Goal: Task Accomplishment & Management: Use online tool/utility

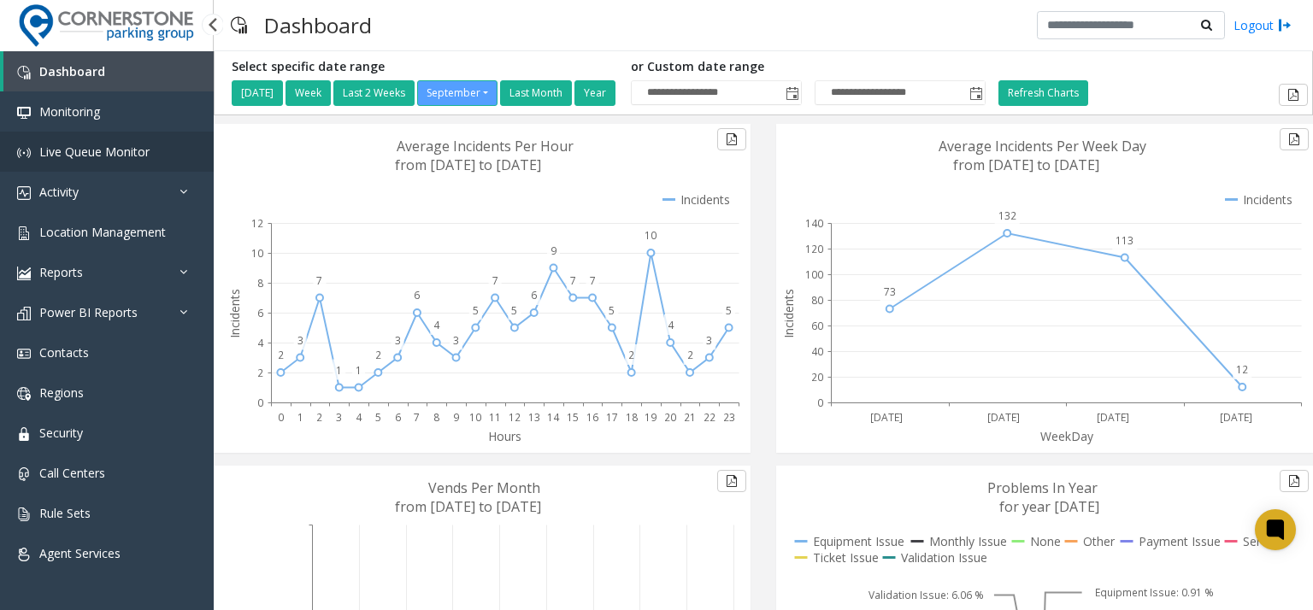
click at [101, 162] on link "Live Queue Monitor" at bounding box center [107, 152] width 214 height 40
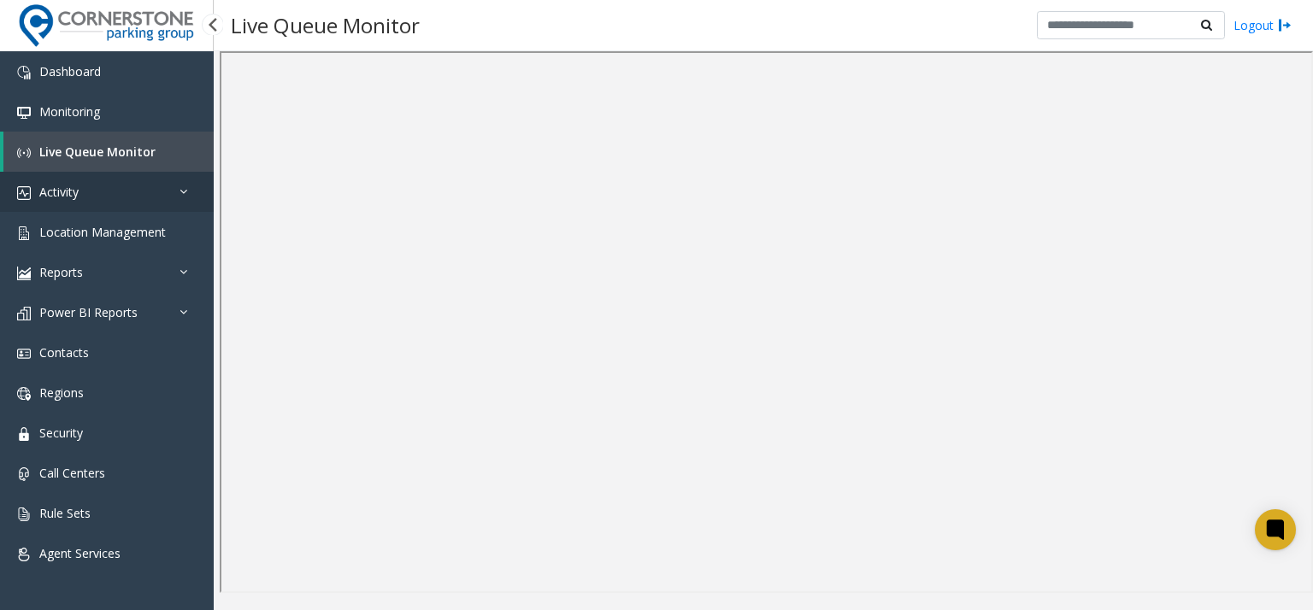
click at [113, 196] on link "Activity" at bounding box center [107, 192] width 214 height 40
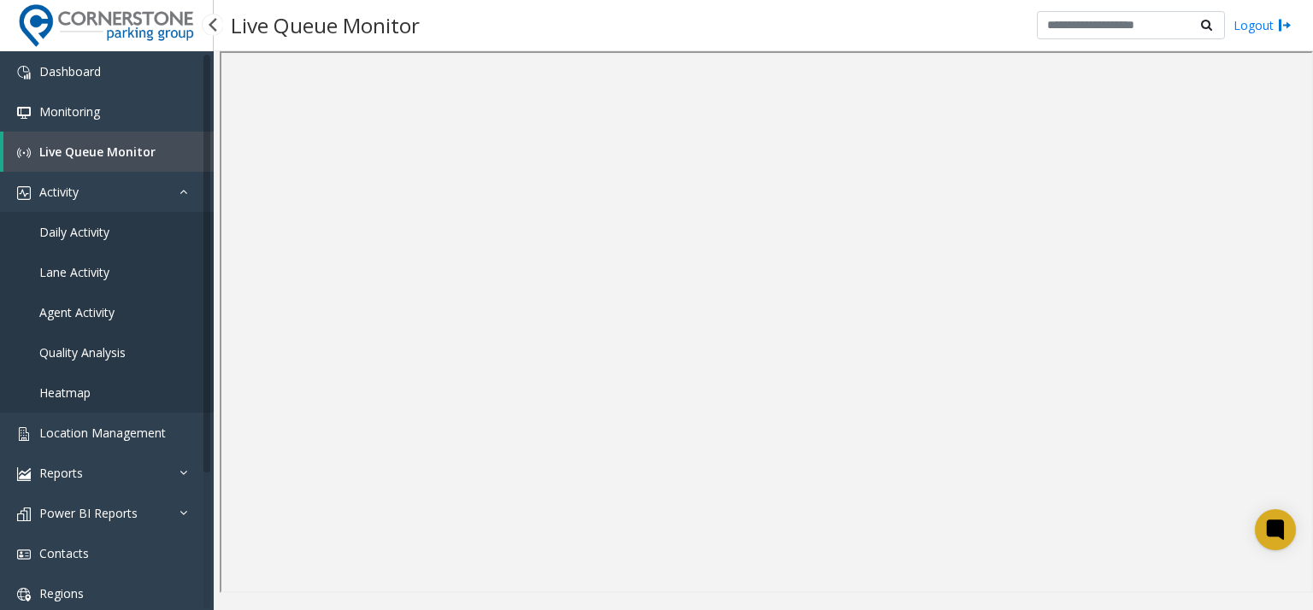
click at [120, 232] on link "Daily Activity" at bounding box center [107, 232] width 214 height 40
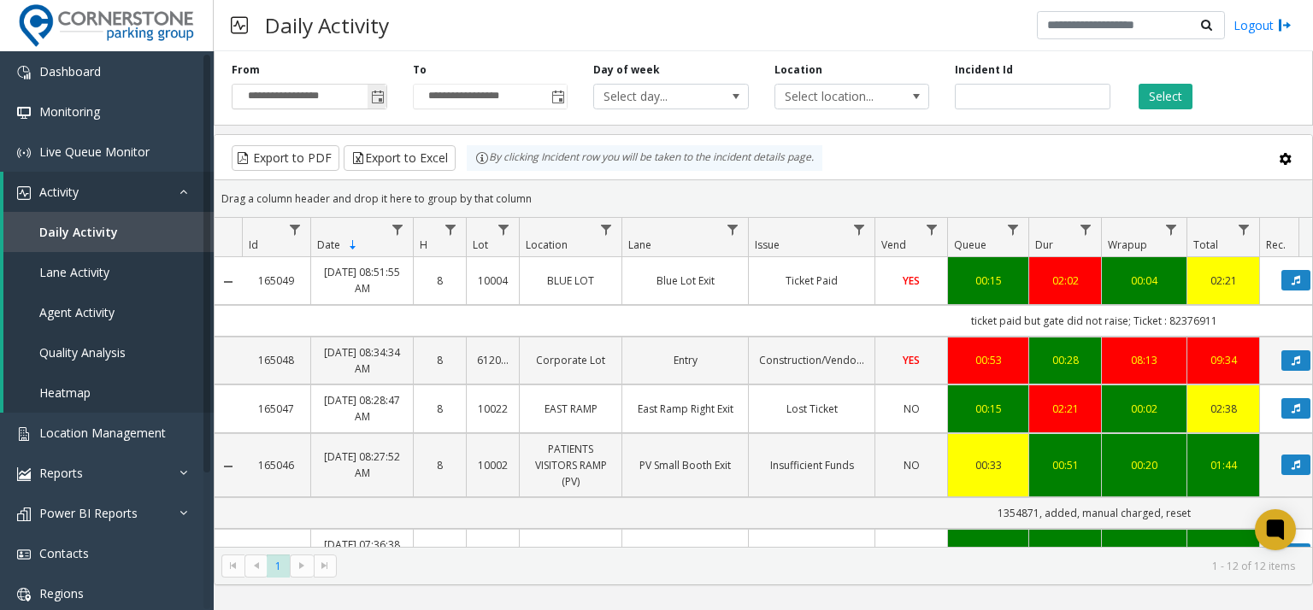
click at [368, 97] on span "Toggle popup" at bounding box center [377, 96] width 19 height 27
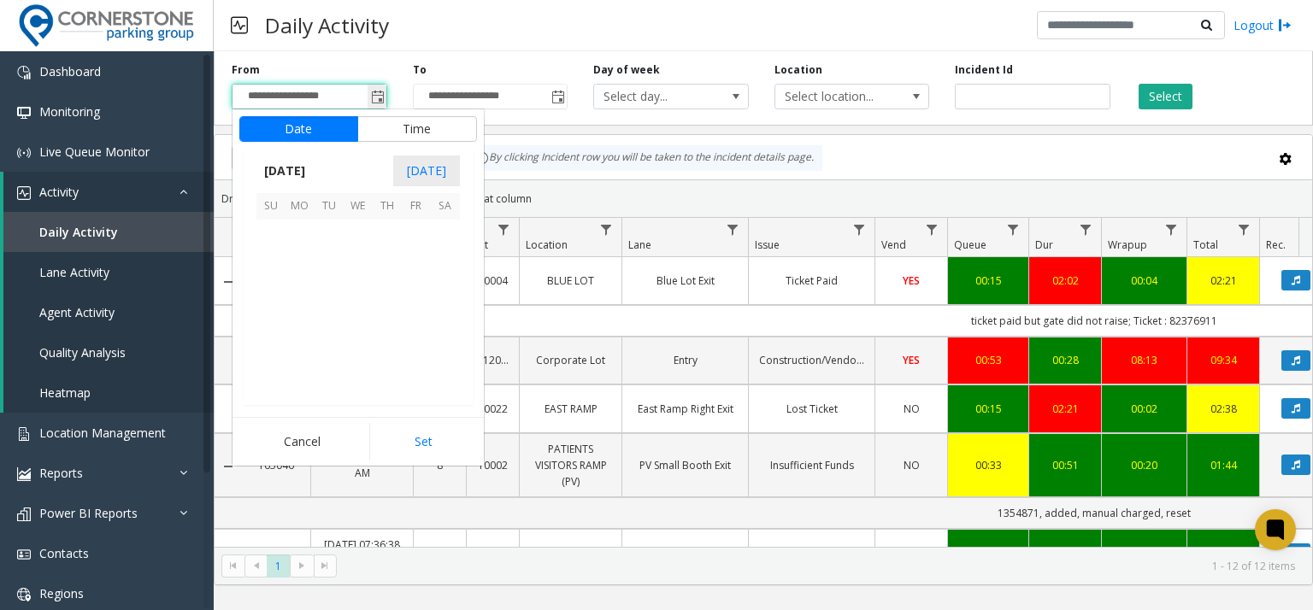
scroll to position [306842, 0]
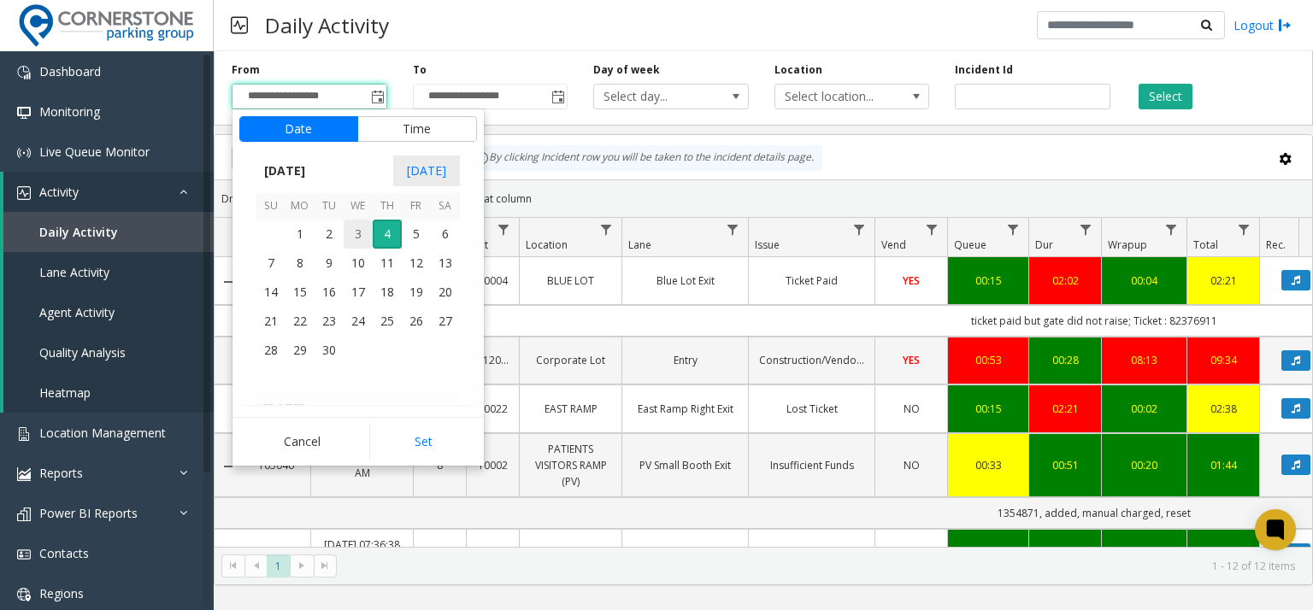
drag, startPoint x: 358, startPoint y: 233, endPoint x: 446, endPoint y: 165, distance: 111.5
click at [358, 233] on span "3" at bounding box center [358, 234] width 29 height 29
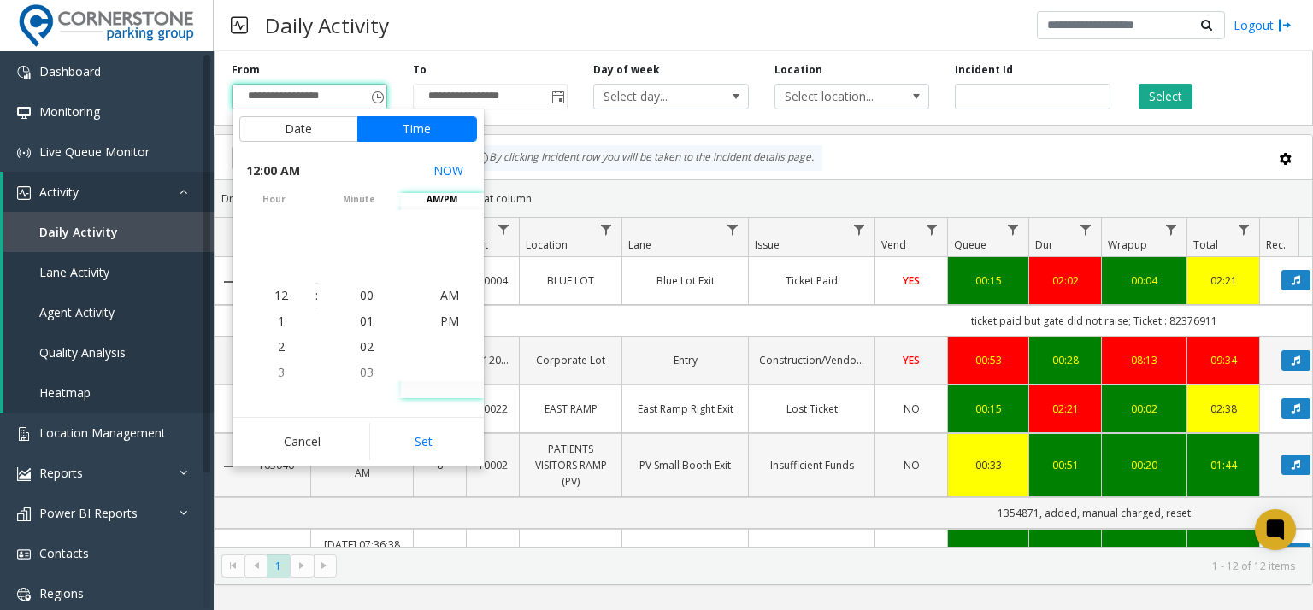
click at [441, 440] on button "Set" at bounding box center [423, 442] width 108 height 38
type input "**********"
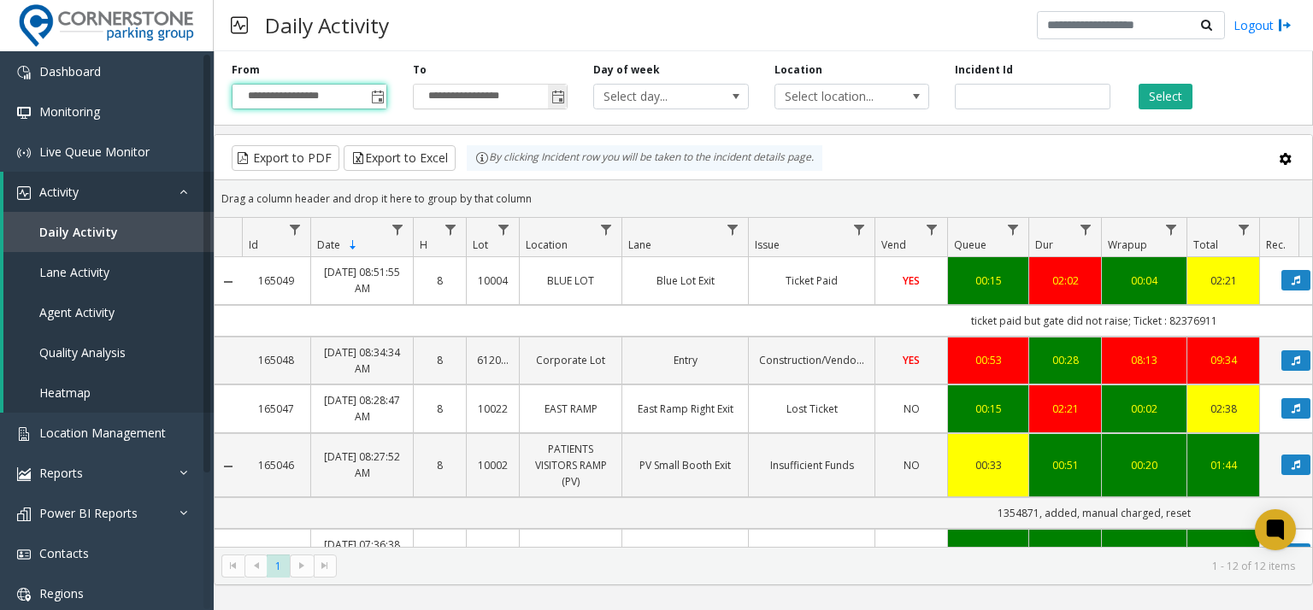
click at [563, 97] on div "**********" at bounding box center [490, 85] width 181 height 47
click at [558, 102] on span "Toggle popup" at bounding box center [558, 98] width 14 height 14
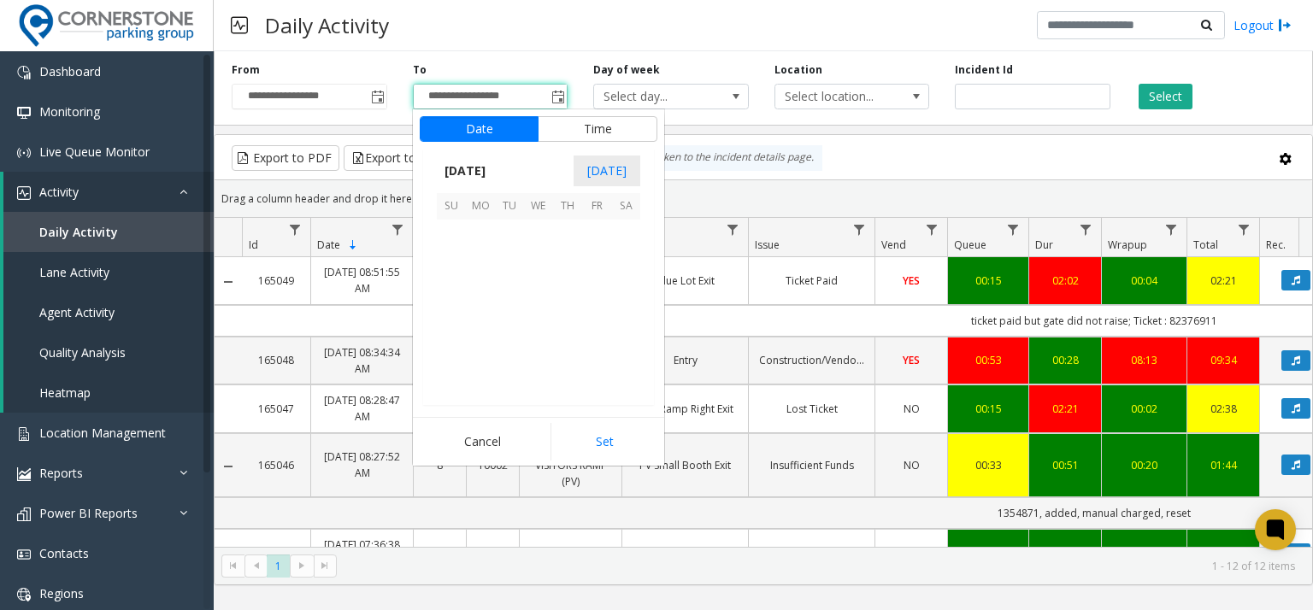
scroll to position [26, 0]
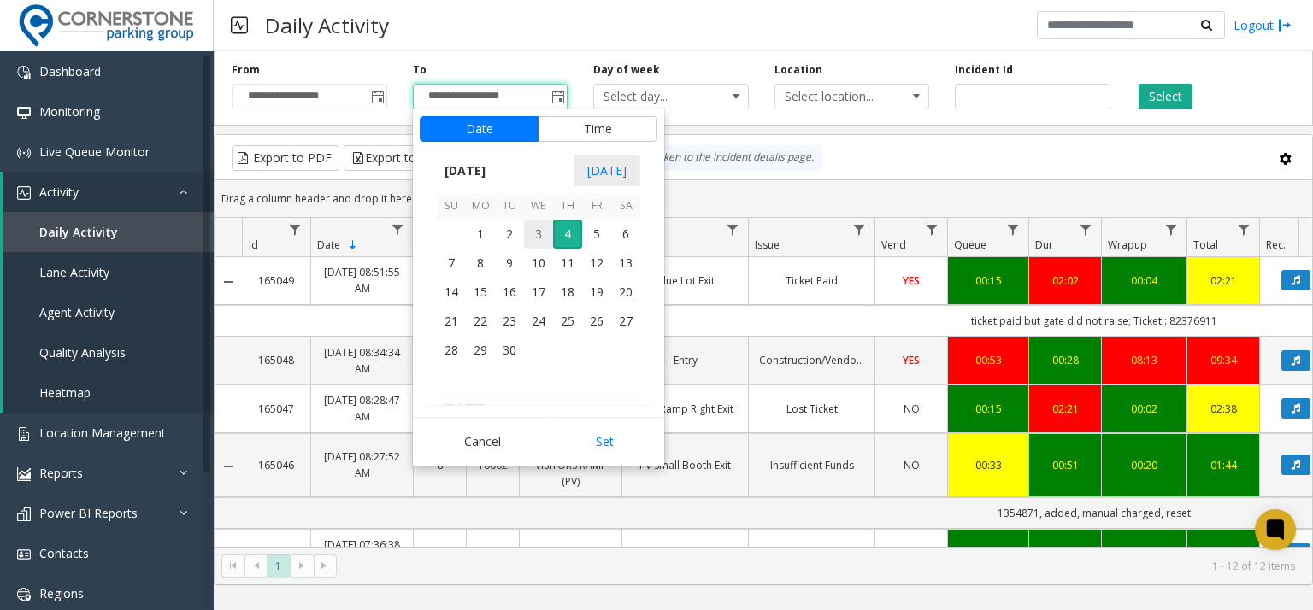
click at [551, 234] on tr "1 2 3 4 5 6" at bounding box center [538, 234] width 203 height 29
click at [551, 234] on span "3" at bounding box center [538, 234] width 29 height 29
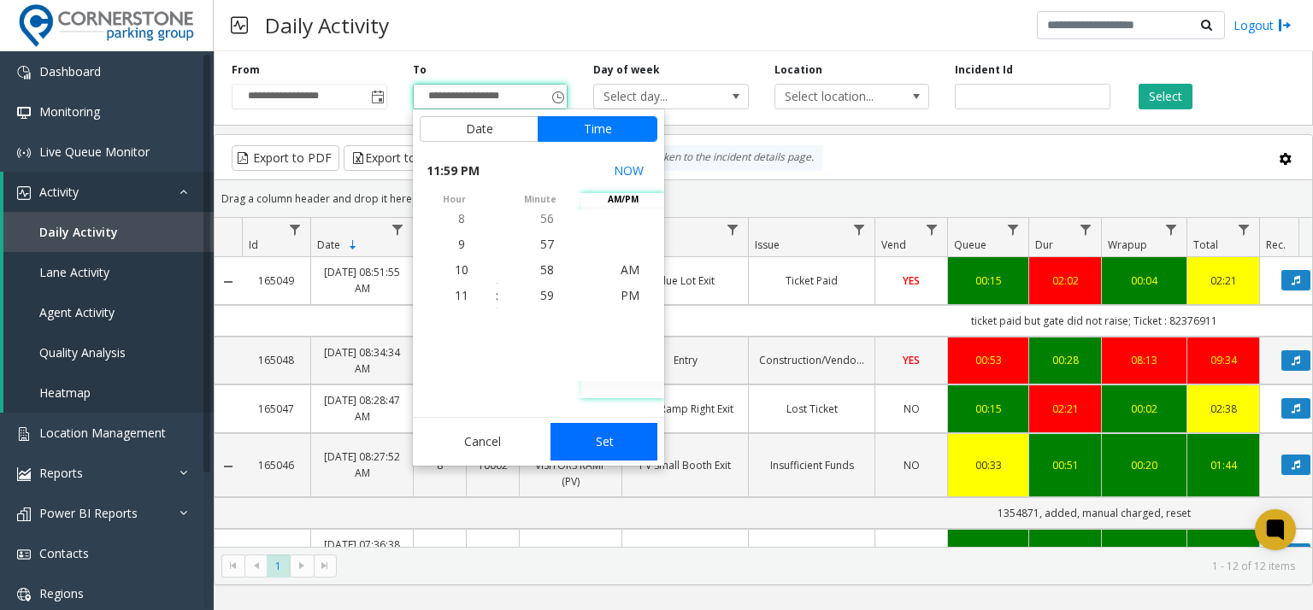
click at [646, 456] on button "Set" at bounding box center [605, 442] width 108 height 38
type input "**********"
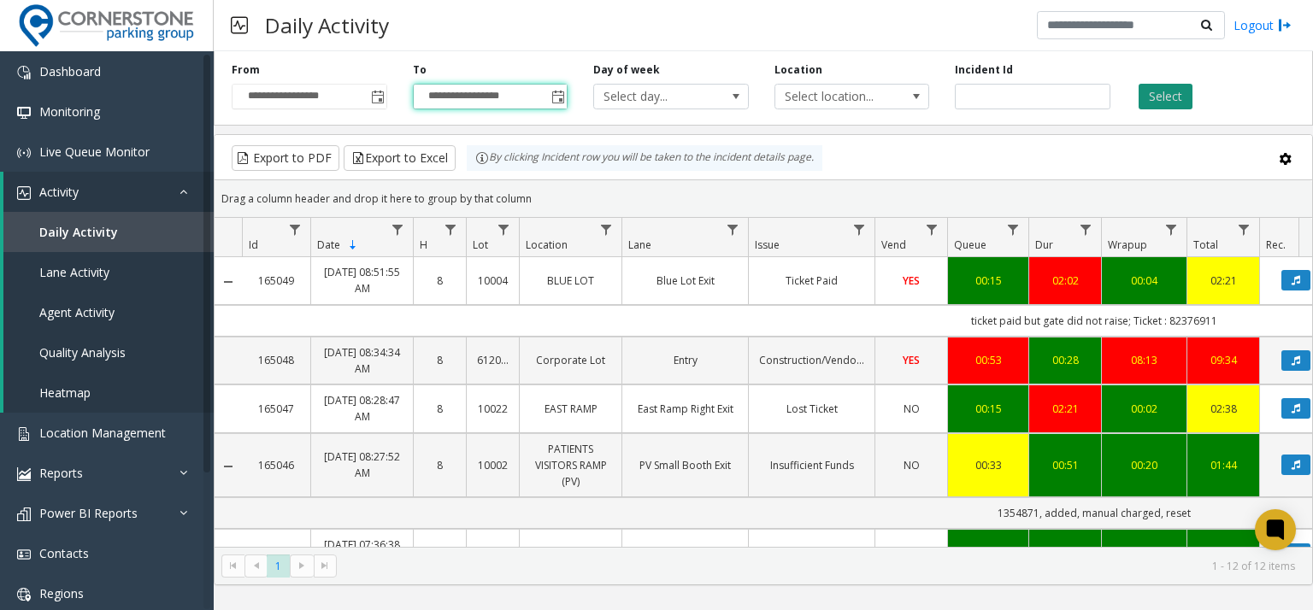
click at [1179, 97] on button "Select" at bounding box center [1166, 97] width 54 height 26
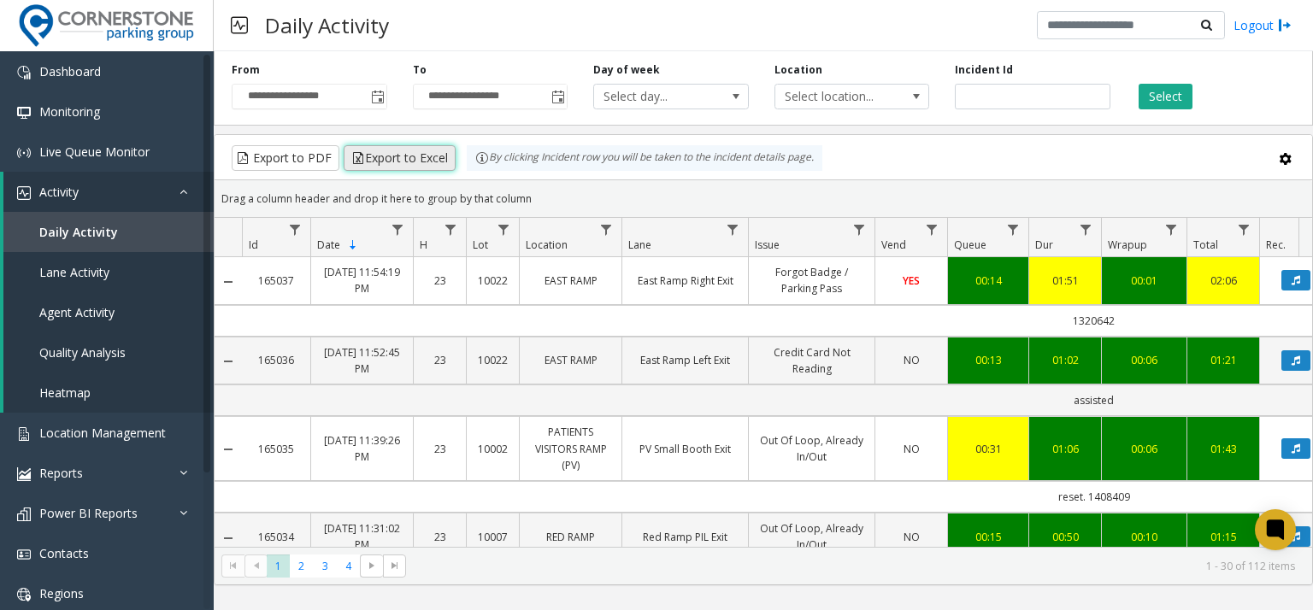
click at [417, 154] on button "Export to Excel" at bounding box center [400, 158] width 112 height 26
